Goal: Contribute content: Contribute content

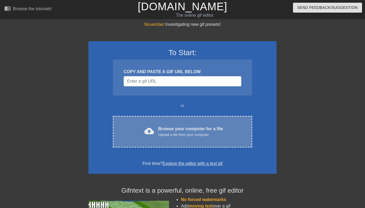
click at [176, 130] on div "Browse your computer for a file Upload a file from your computer" at bounding box center [190, 131] width 65 height 12
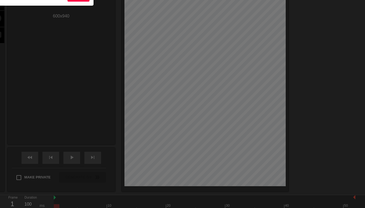
scroll to position [13, 0]
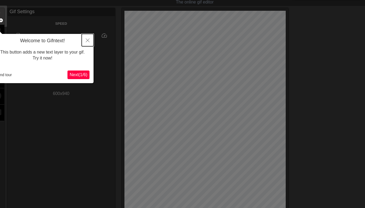
click at [88, 40] on icon "Close" at bounding box center [88, 40] width 4 height 4
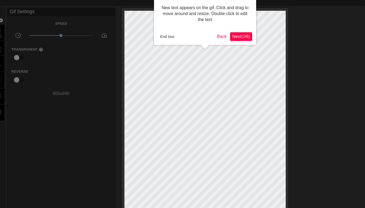
scroll to position [0, 0]
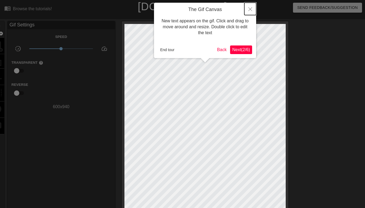
click at [250, 8] on icon "Close" at bounding box center [250, 9] width 4 height 4
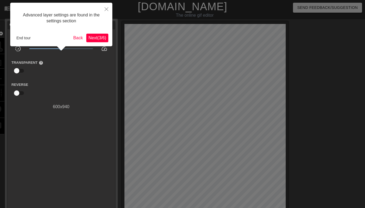
scroll to position [13, 0]
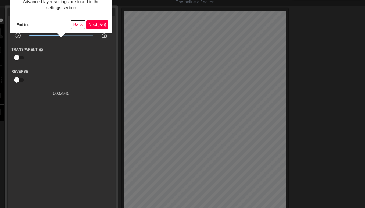
click at [76, 26] on button "Back" at bounding box center [78, 24] width 14 height 9
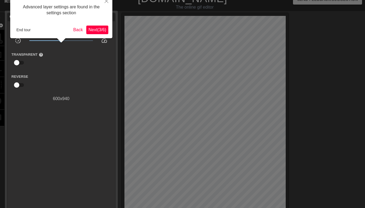
scroll to position [0, 0]
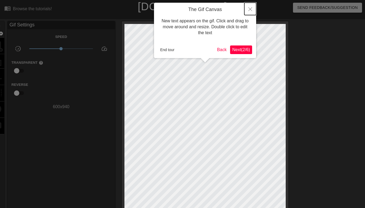
click at [249, 9] on icon "Close" at bounding box center [250, 9] width 4 height 4
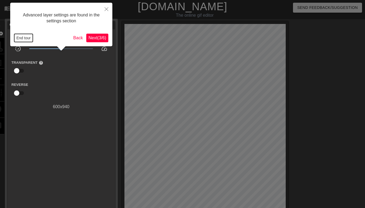
click at [21, 36] on button "End tour" at bounding box center [23, 38] width 19 height 8
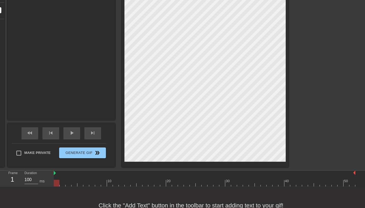
scroll to position [131, 0]
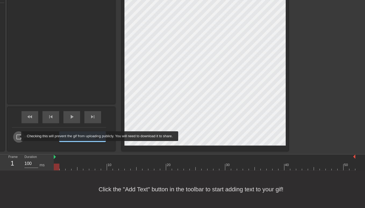
click at [18, 136] on input "Make Private" at bounding box center [18, 136] width 11 height 11
checkbox input "true"
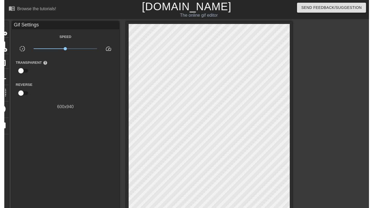
scroll to position [1, 0]
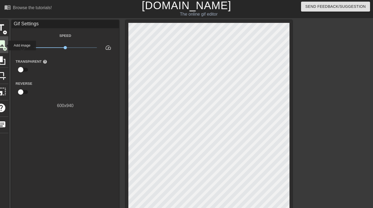
click at [5, 45] on span "image" at bounding box center [1, 44] width 10 height 10
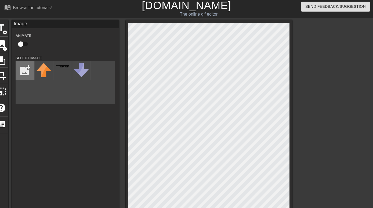
click at [22, 70] on input "file" at bounding box center [25, 70] width 18 height 18
type input "C:\fakepath\ios-emoji-weary-face-11536088816vkxvxjqtbg.png"
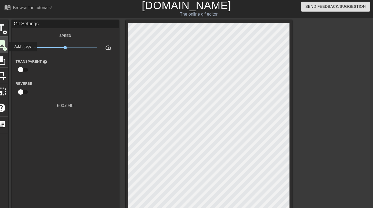
click at [5, 46] on span "add_circle" at bounding box center [5, 48] width 5 height 5
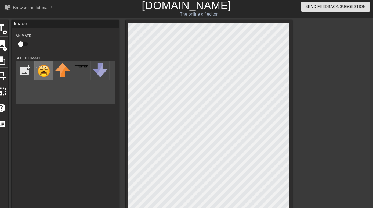
click at [45, 71] on img at bounding box center [43, 70] width 15 height 15
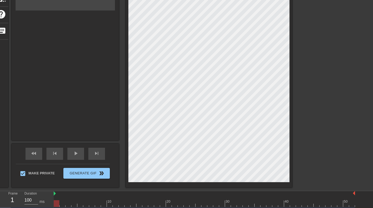
scroll to position [99, 0]
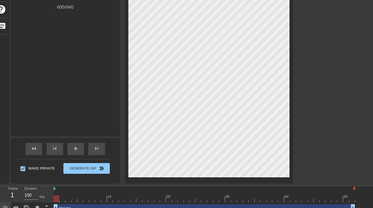
click at [321, 39] on div at bounding box center [339, 2] width 81 height 161
click at [316, 64] on div at bounding box center [339, 2] width 81 height 161
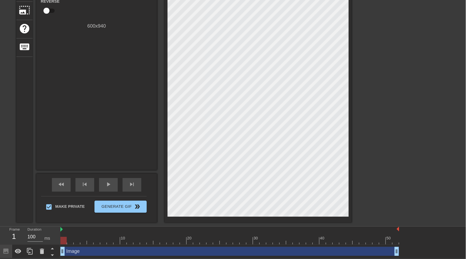
scroll to position [55, 0]
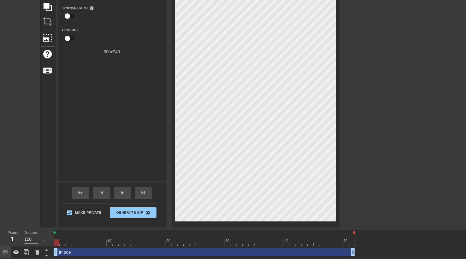
click at [12, 207] on div "1" at bounding box center [12, 240] width 8 height 10
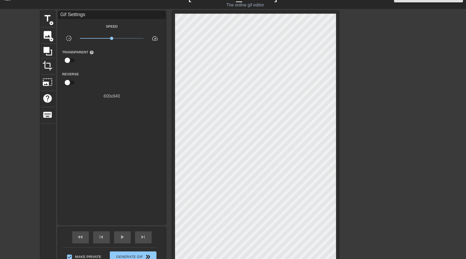
scroll to position [10, 0]
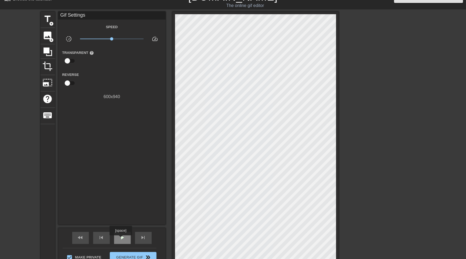
click at [121, 207] on span "play_arrow" at bounding box center [122, 238] width 6 height 6
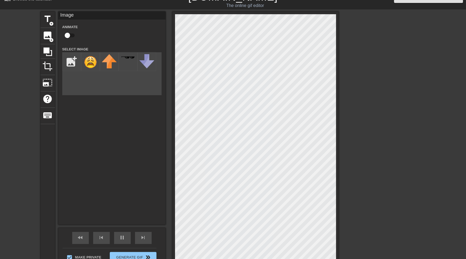
click at [360, 160] on div at bounding box center [385, 92] width 81 height 161
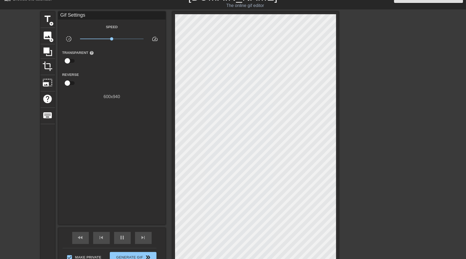
scroll to position [55, 0]
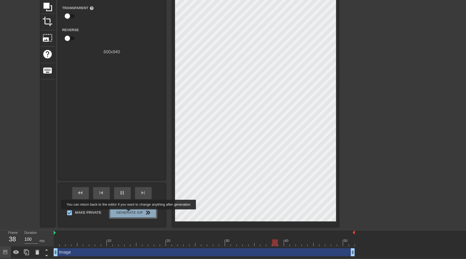
click at [132, 207] on span "Generate Gif double_arrow" at bounding box center [133, 213] width 42 height 6
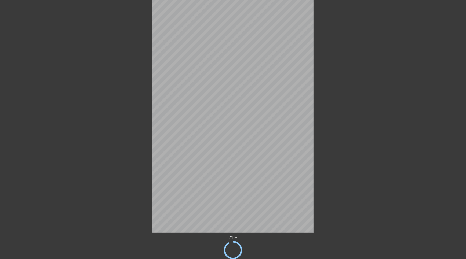
scroll to position [14, 0]
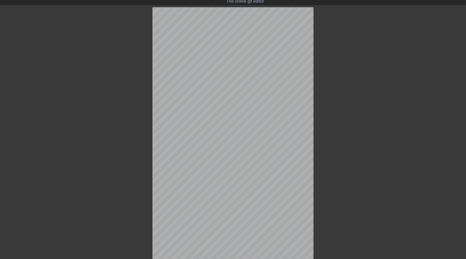
click at [334, 35] on div at bounding box center [360, 87] width 81 height 161
